Goal: Transaction & Acquisition: Purchase product/service

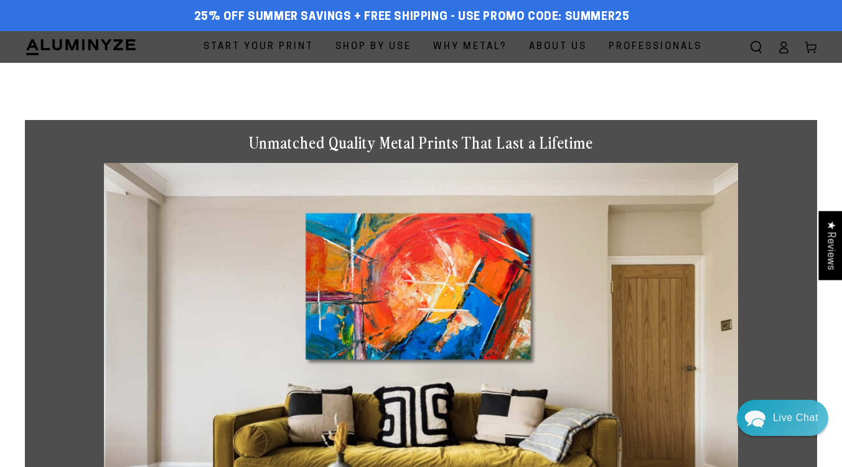
click at [304, 50] on span "Start Your Print" at bounding box center [258, 47] width 110 height 17
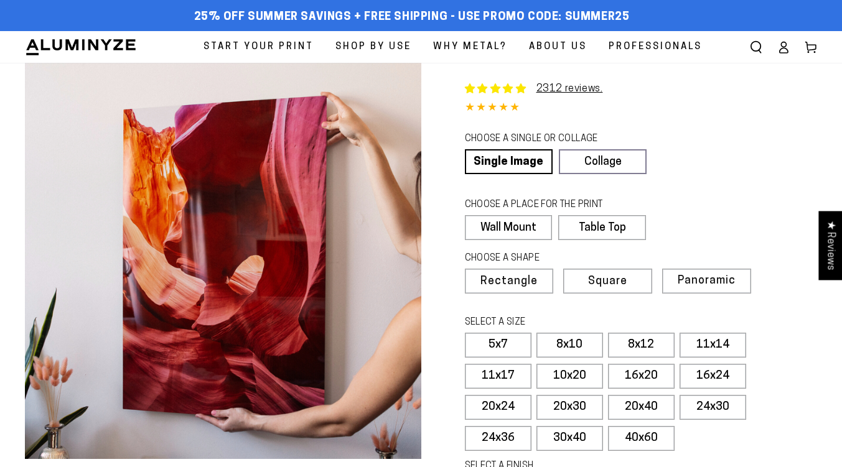
select select "**********"
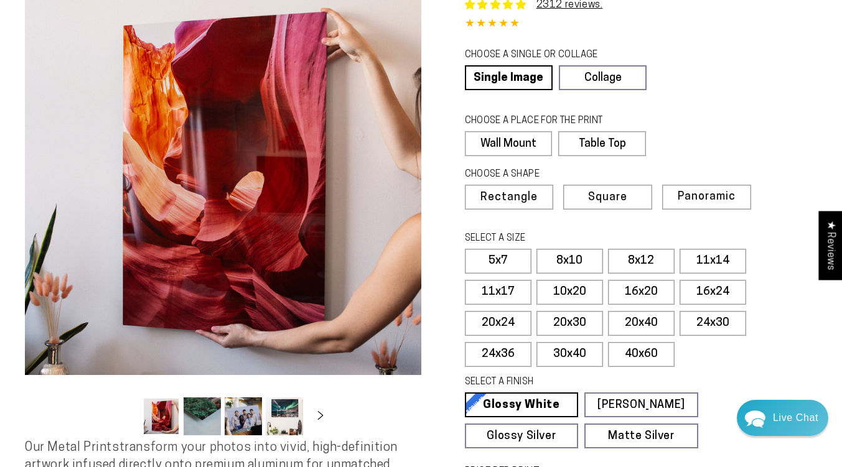
scroll to position [101, 0]
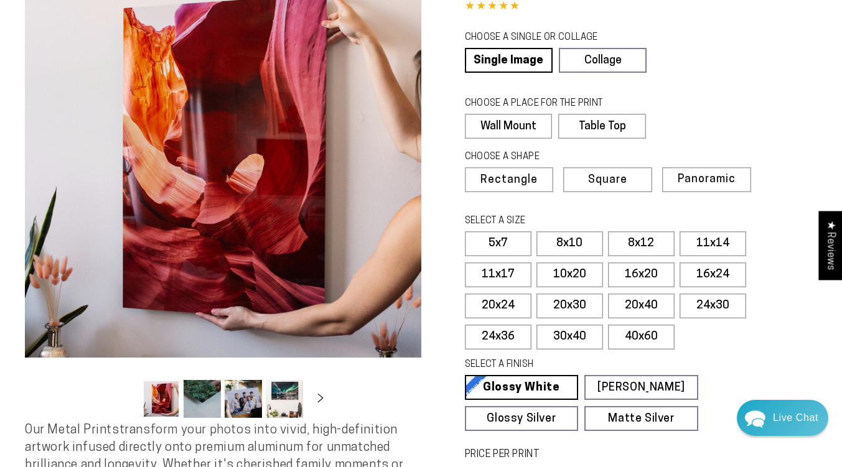
click at [201, 392] on button "Load image 2 in gallery view" at bounding box center [201, 399] width 37 height 38
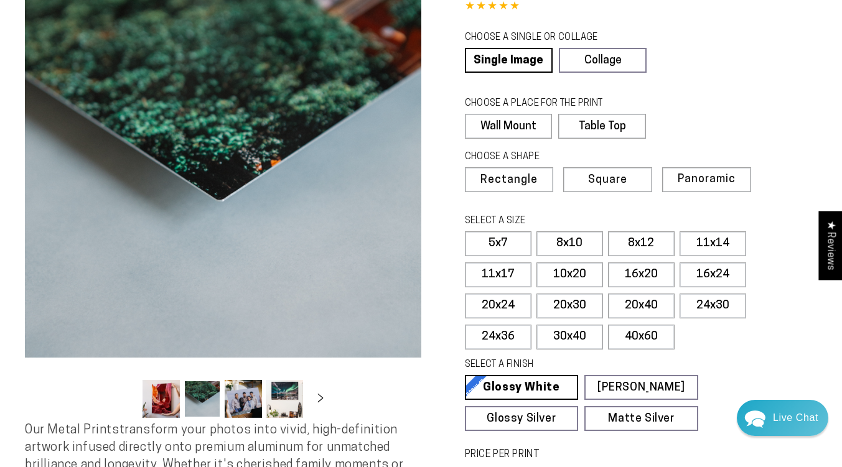
click at [241, 401] on button "Load image 3 in gallery view" at bounding box center [243, 399] width 37 height 38
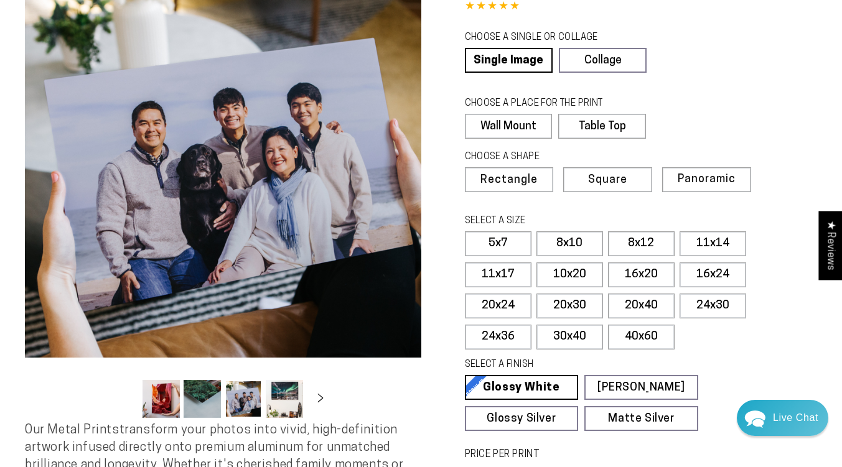
click at [208, 397] on button "Load image 2 in gallery view" at bounding box center [201, 399] width 37 height 38
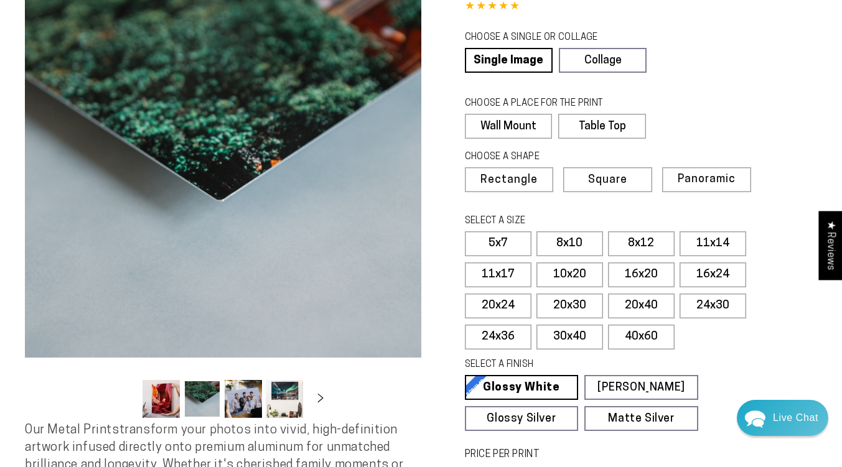
click at [292, 394] on button "Load image 4 in gallery view" at bounding box center [284, 399] width 37 height 38
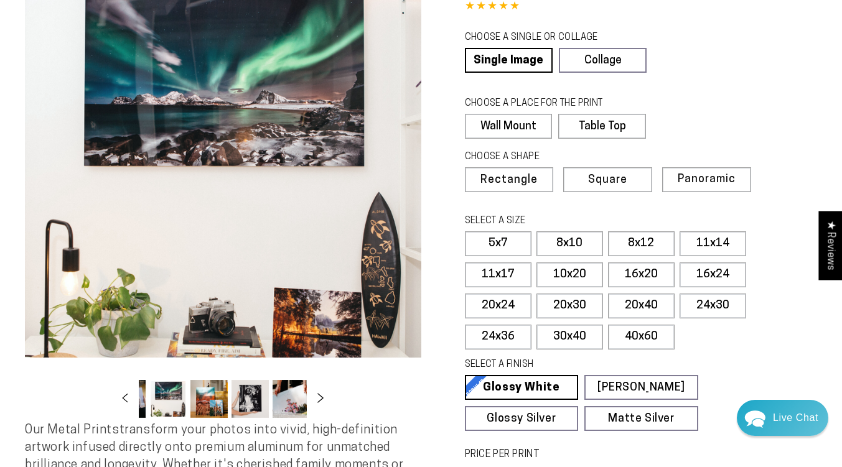
scroll to position [0, 121]
click at [318, 395] on button "Slide right" at bounding box center [320, 398] width 27 height 27
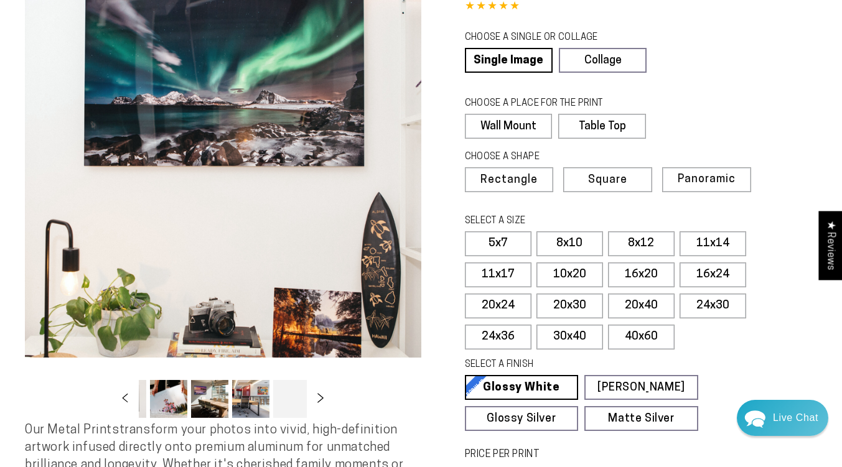
scroll to position [0, 244]
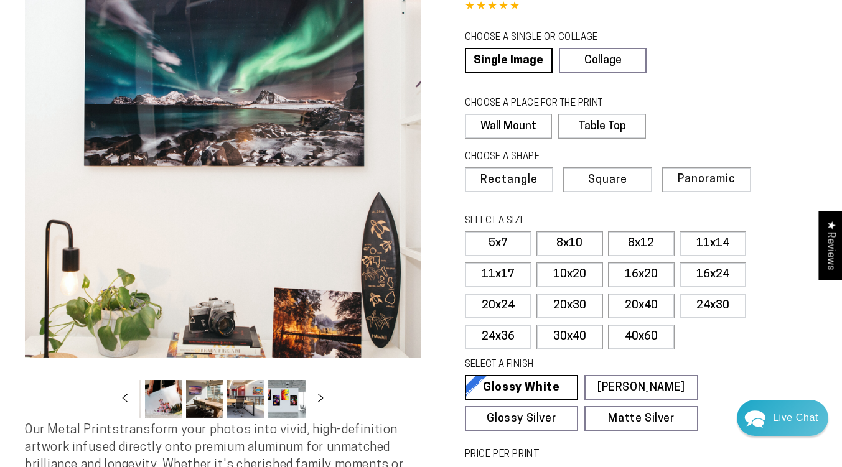
click at [204, 404] on button "Load image 8 in gallery view" at bounding box center [204, 399] width 37 height 38
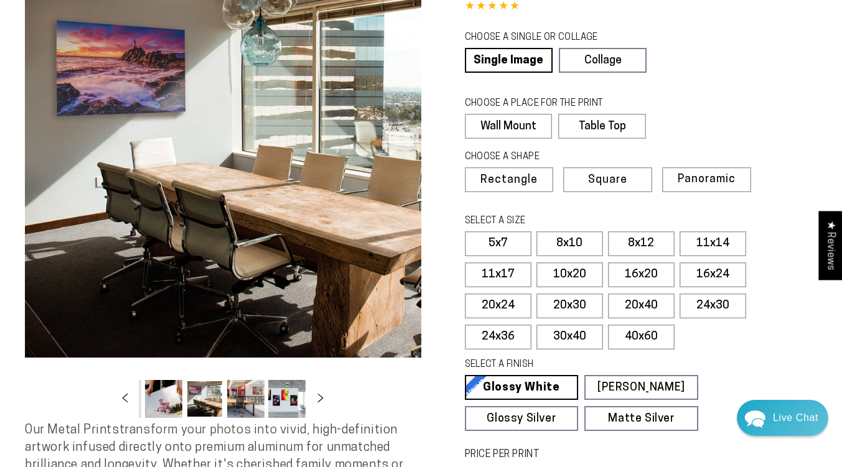
click at [259, 399] on button "Load image 9 in gallery view" at bounding box center [245, 399] width 37 height 38
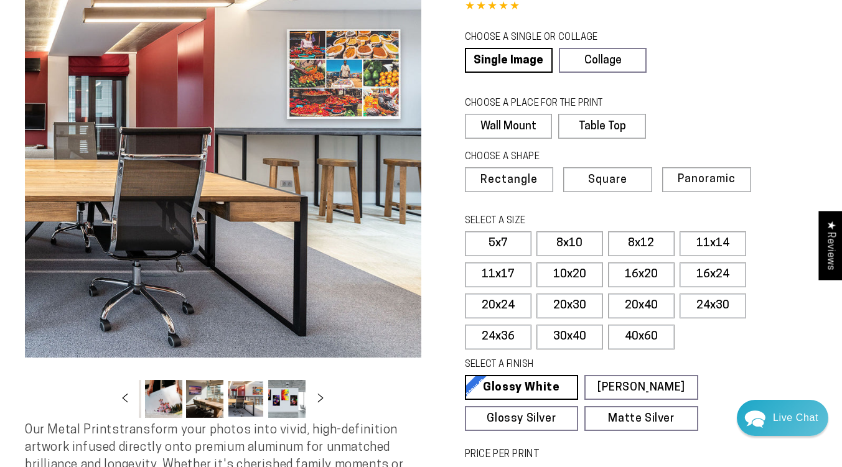
click at [295, 401] on button "Load image 10 in gallery view" at bounding box center [286, 399] width 37 height 38
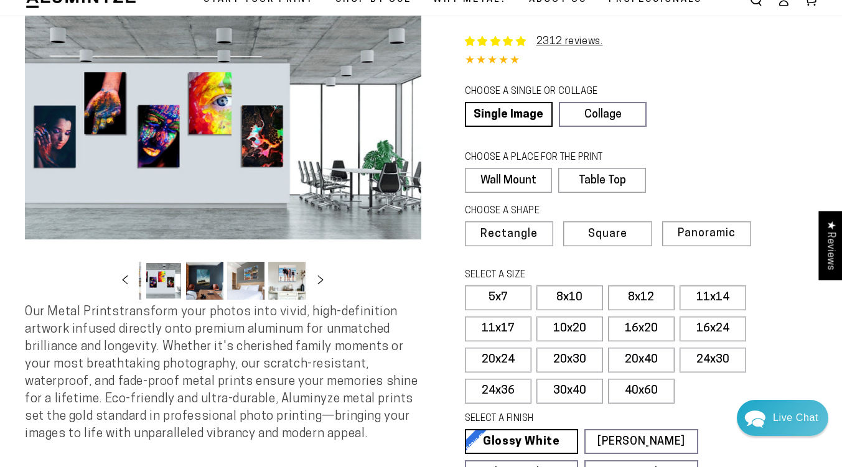
scroll to position [43, 0]
